Goal: Information Seeking & Learning: Learn about a topic

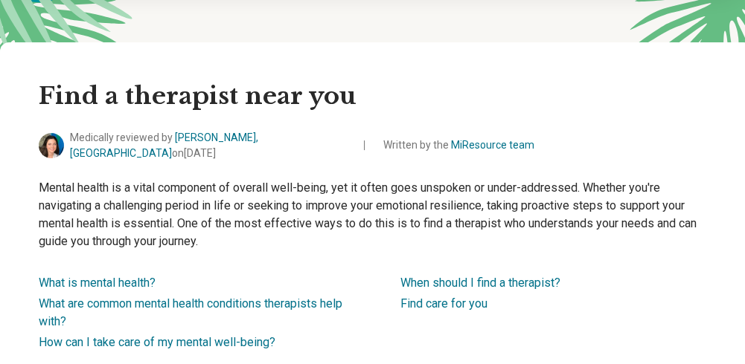
scroll to position [237, 0]
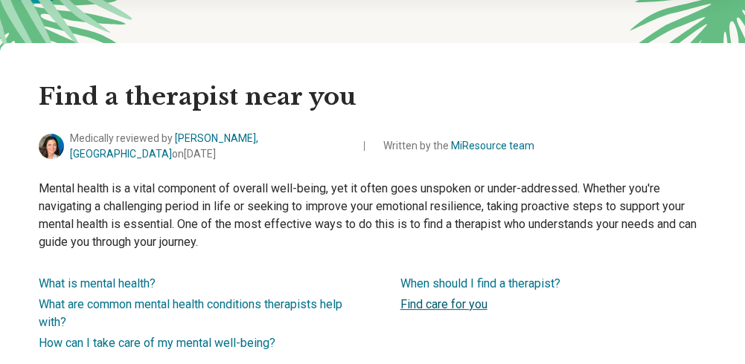
click at [424, 299] on link "Find care for you" at bounding box center [443, 305] width 87 height 14
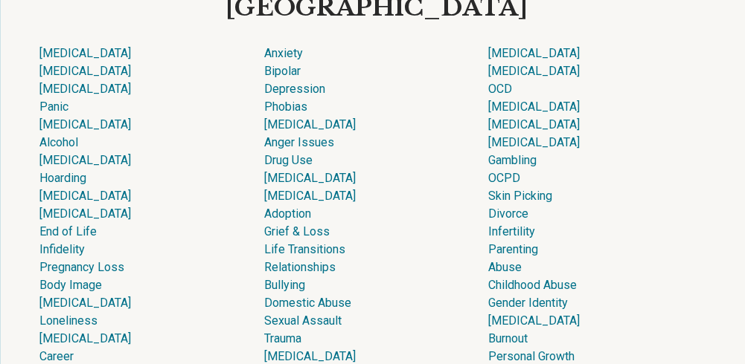
scroll to position [4212, 0]
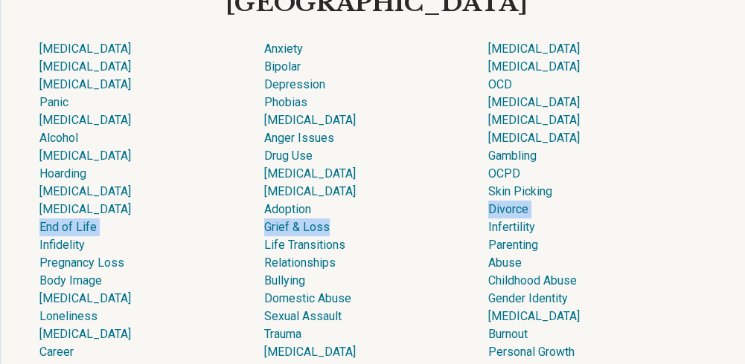
drag, startPoint x: 424, startPoint y: 299, endPoint x: 411, endPoint y: 317, distance: 22.3
click at [411, 317] on div "[MEDICAL_DATA] Anxiety [MEDICAL_DATA] [MEDICAL_DATA] Bipolar [MEDICAL_DATA] [ME…" at bounding box center [375, 209] width 673 height 339
click at [411, 237] on div "Grief & Loss" at bounding box center [376, 228] width 225 height 18
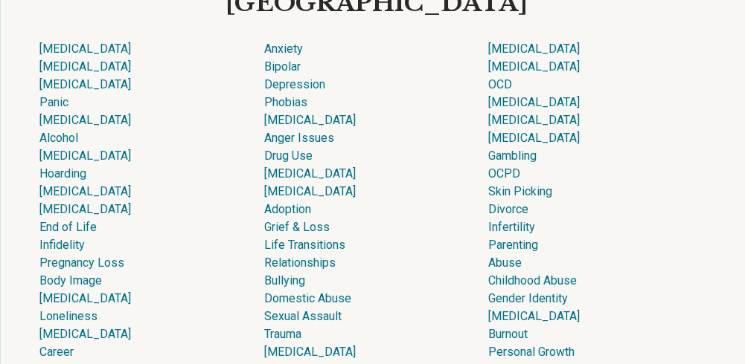
click at [164, 112] on div "Panic" at bounding box center [151, 103] width 225 height 18
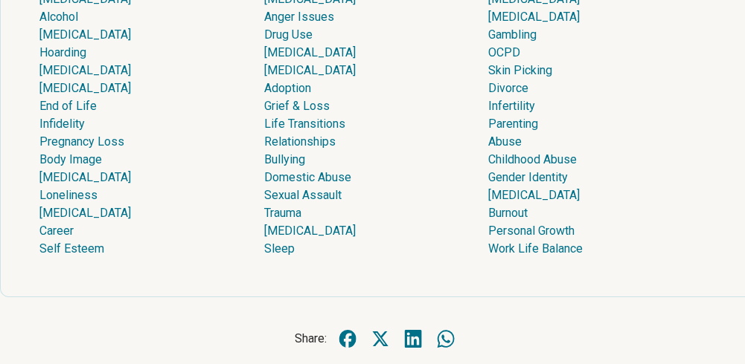
scroll to position [4334, 0]
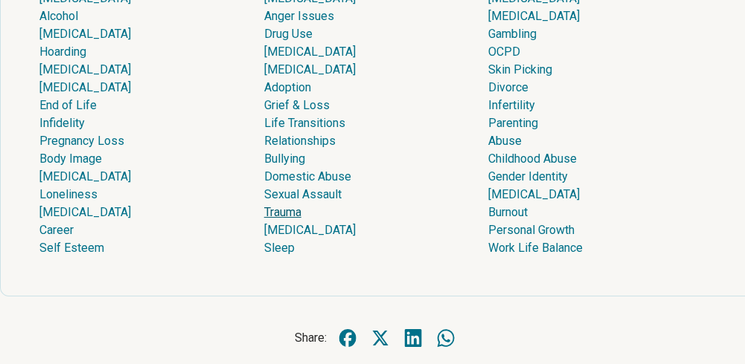
click at [280, 219] on link "Trauma" at bounding box center [282, 212] width 37 height 14
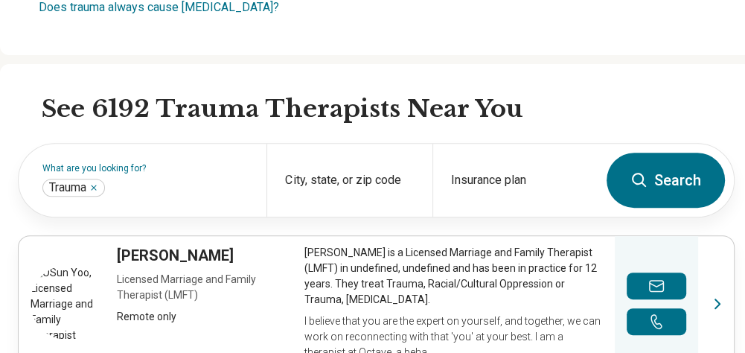
scroll to position [371, 0]
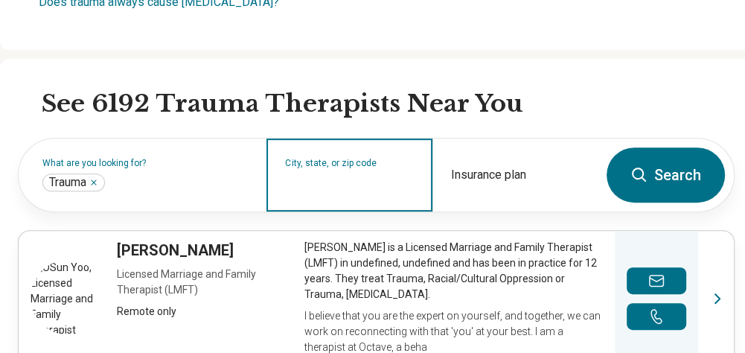
click at [307, 176] on input "City, state, or zip code" at bounding box center [349, 185] width 129 height 18
type input "*"
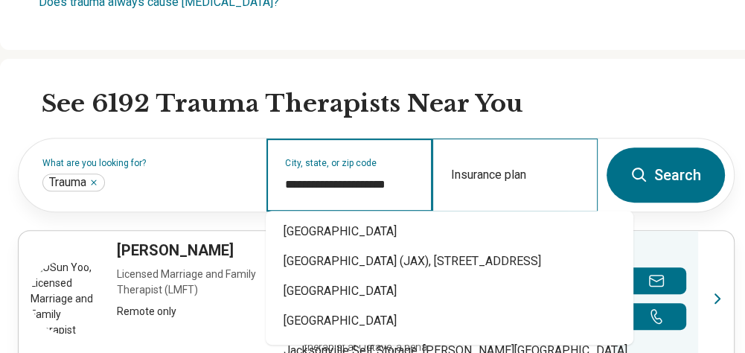
type input "**********"
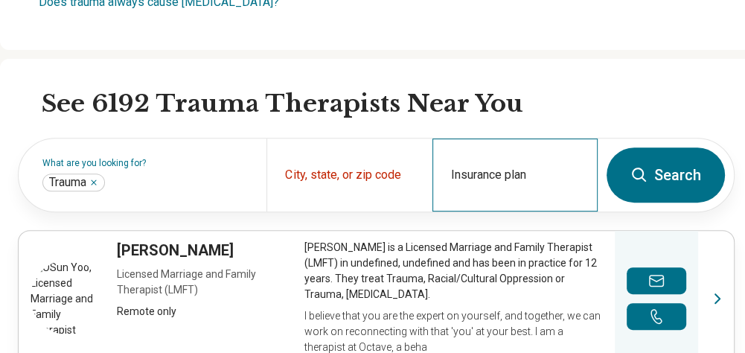
click at [475, 169] on div "Insurance plan" at bounding box center [514, 174] width 165 height 73
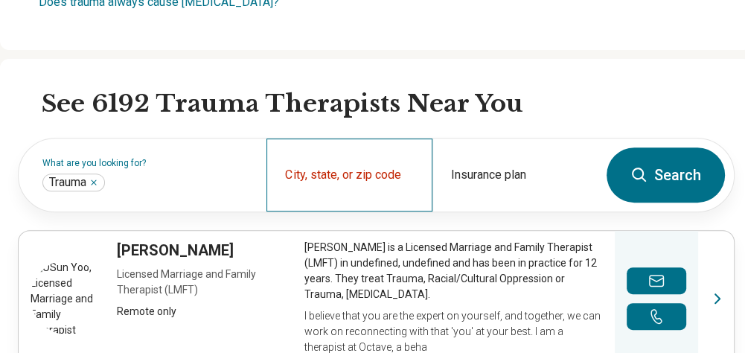
click at [321, 167] on div "City, state, or zip code" at bounding box center [348, 174] width 165 height 73
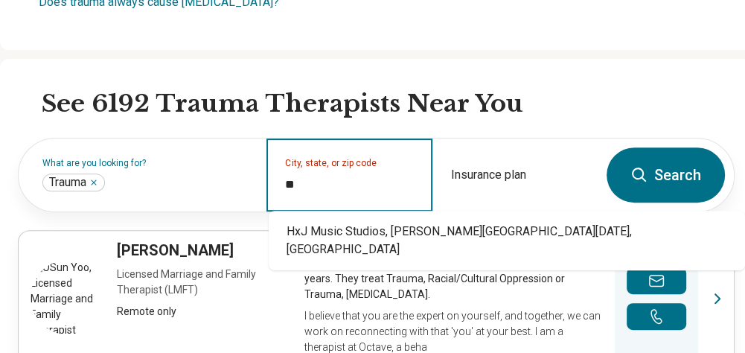
type input "*"
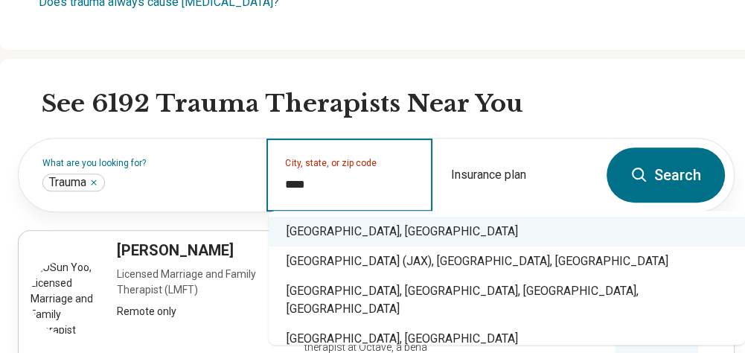
click at [369, 227] on div "Jacksonville, FL" at bounding box center [507, 231] width 476 height 30
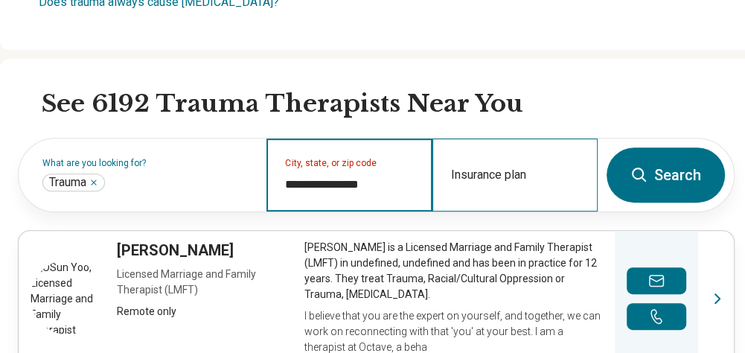
type input "**********"
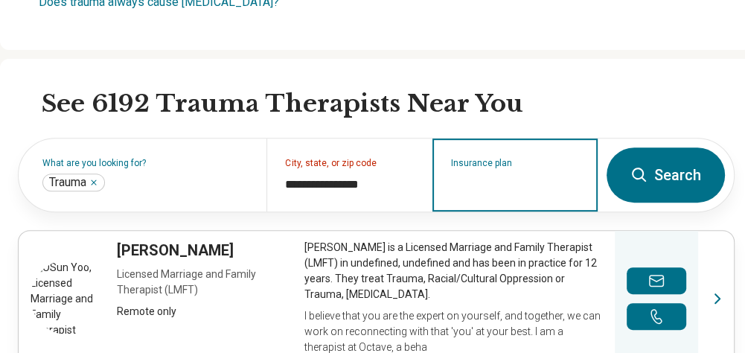
click at [480, 176] on input "Insurance plan" at bounding box center [515, 185] width 129 height 18
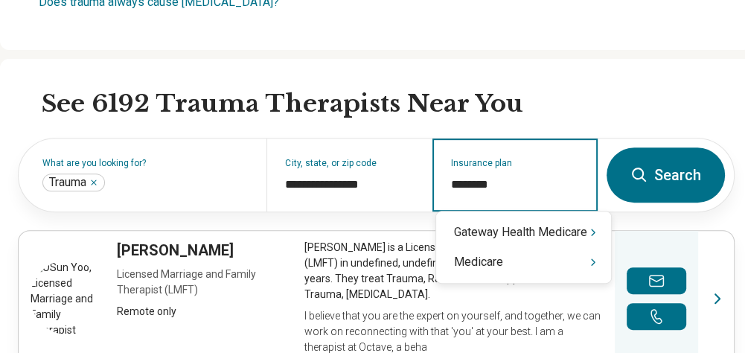
type input "********"
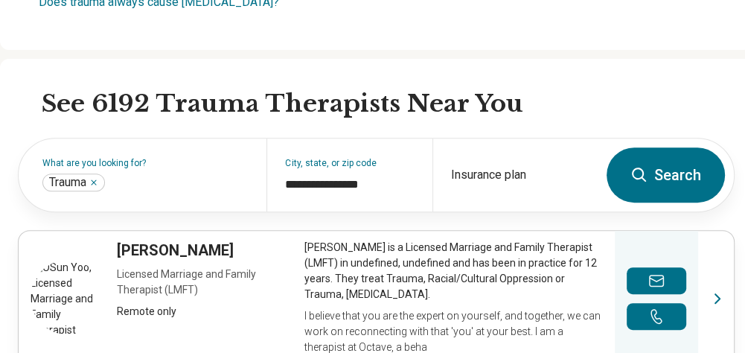
click at [648, 174] on icon at bounding box center [639, 175] width 18 height 18
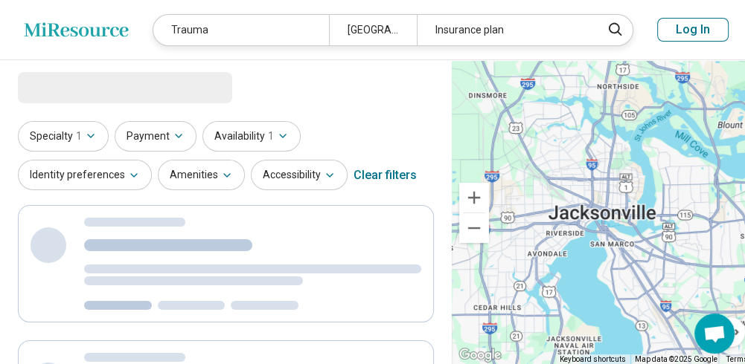
select select "***"
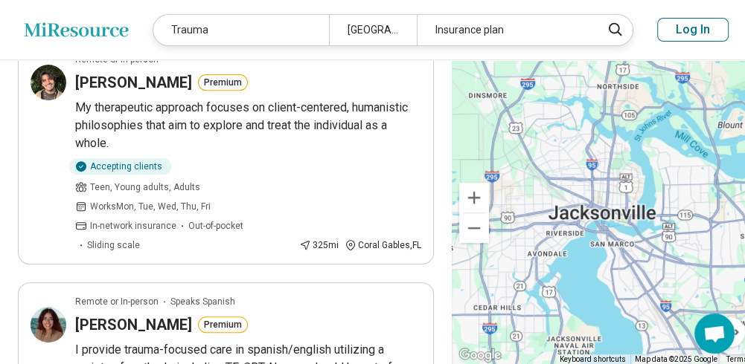
scroll to position [279, 0]
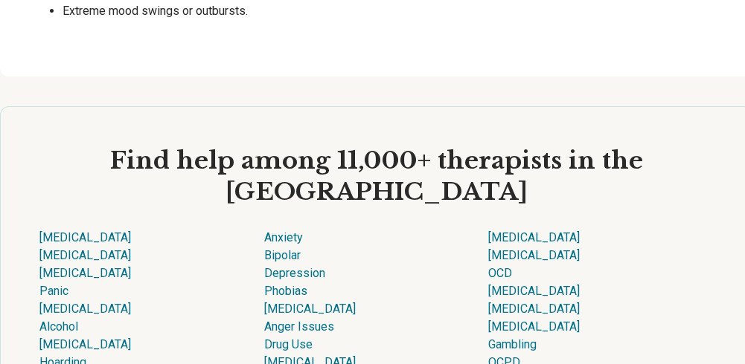
scroll to position [4022, 0]
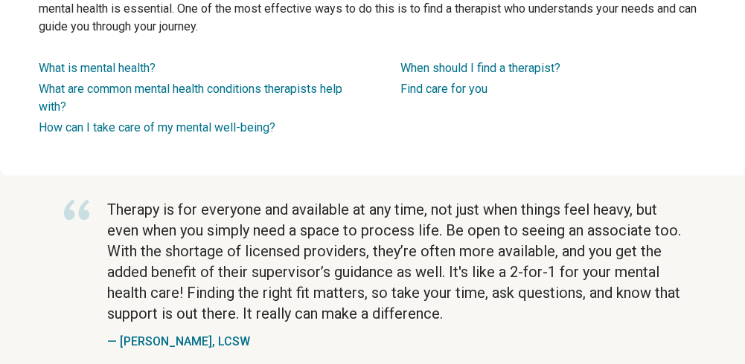
scroll to position [237, 0]
